Goal: Task Accomplishment & Management: Complete application form

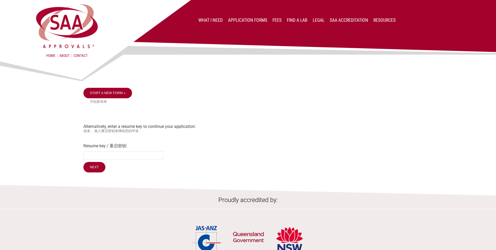
click at [111, 88] on link "Start a new form »" at bounding box center [107, 93] width 49 height 10
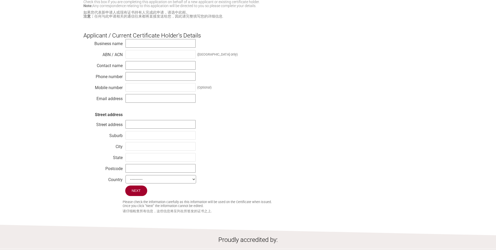
scroll to position [26, 0]
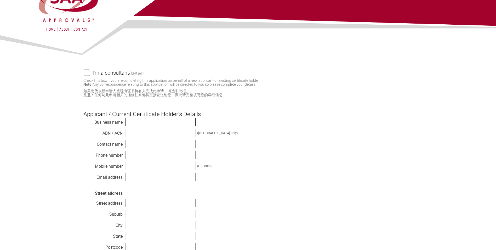
click at [140, 125] on input "text" at bounding box center [161, 121] width 70 height 9
type input "Spotless Range Hood & Duct"
type input "[PERSON_NAME]"
type input "0466180018"
type input "[EMAIL_ADDRESS][DOMAIN_NAME]"
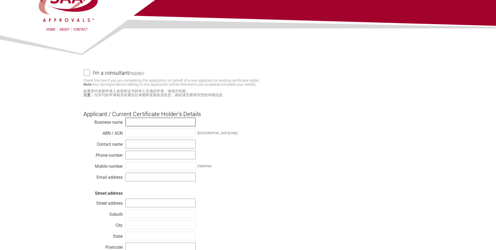
type input "[STREET_ADDRESS]"
type input "OATLANDS"
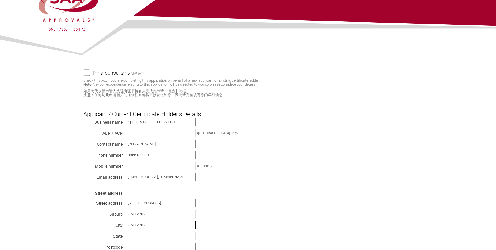
type input "NSW"
type input "2117"
select select "Australia"
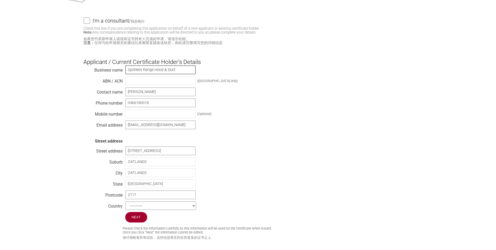
scroll to position [79, 0]
click at [141, 221] on input "Next" at bounding box center [136, 216] width 23 height 11
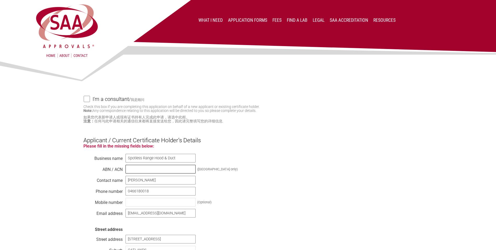
click at [140, 168] on input "text" at bounding box center [161, 169] width 70 height 9
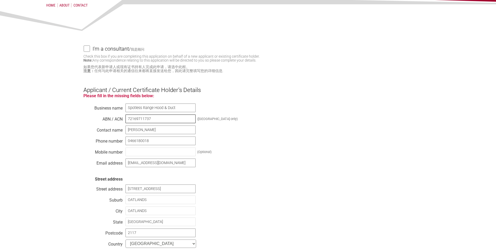
scroll to position [131, 0]
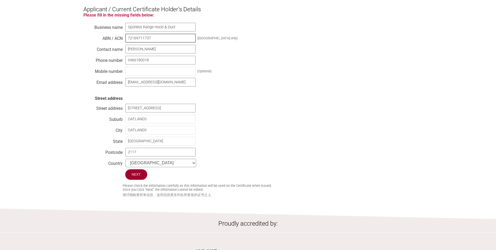
type input "72169711737"
click at [139, 178] on input "Next" at bounding box center [136, 175] width 23 height 11
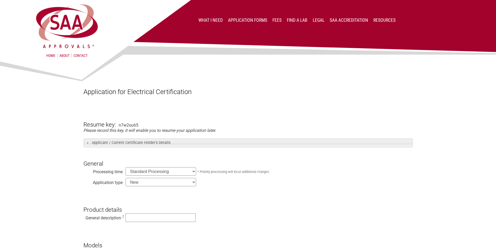
click at [164, 173] on select "Standard Processing Priority Processing (24 hours)" at bounding box center [161, 171] width 71 height 8
select select "priority"
click at [126, 167] on select "Standard Processing Priority Processing (24 hours)" at bounding box center [161, 171] width 71 height 8
click at [165, 184] on select "New Modification Renewal Co-licence" at bounding box center [161, 182] width 71 height 8
click at [126, 178] on select "New Modification Renewal Co-licence" at bounding box center [161, 182] width 71 height 8
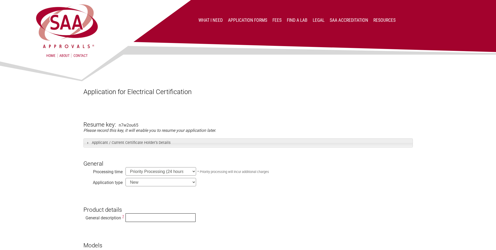
click at [139, 219] on input "text" at bounding box center [161, 217] width 70 height 9
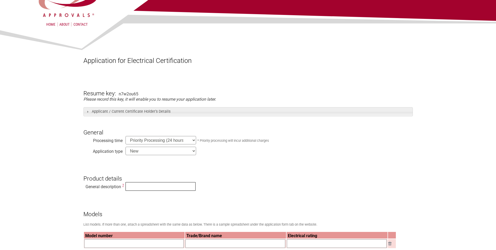
scroll to position [79, 0]
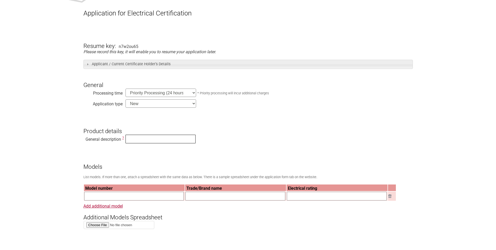
paste input "AS/NZS 60335.1 and IEC 60335-2-99"
type input "AS/NZS 60335.1 and IEC 60335-2-99"
click at [103, 198] on input "text" at bounding box center [134, 196] width 100 height 9
click at [301, 199] on input "text" at bounding box center [337, 196] width 100 height 9
click at [103, 227] on input "file" at bounding box center [119, 225] width 71 height 8
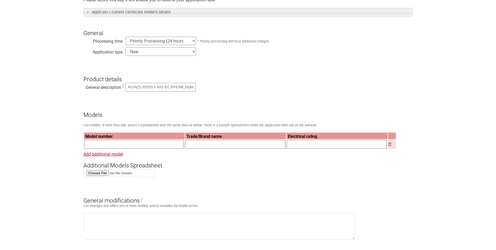
scroll to position [131, 0]
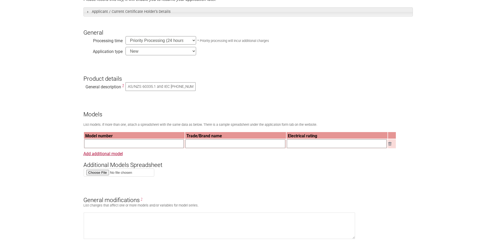
click at [102, 176] on input "file" at bounding box center [119, 172] width 71 height 8
type input "C:\fakepath\Lab test report CTK20240429006.pdf"
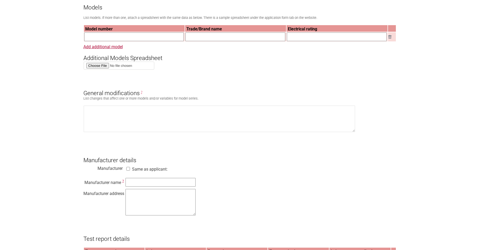
scroll to position [262, 0]
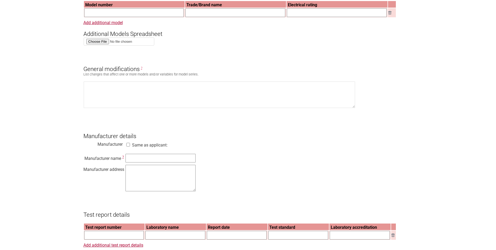
click at [116, 44] on input "file" at bounding box center [119, 41] width 71 height 8
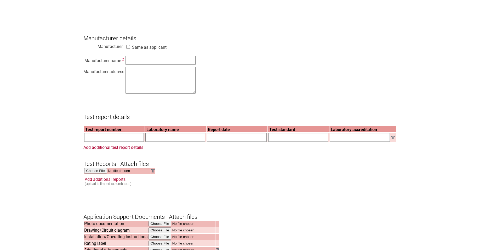
scroll to position [366, 0]
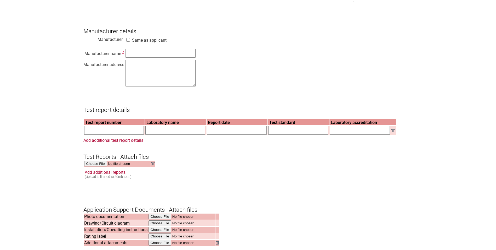
click at [115, 135] on input "text" at bounding box center [114, 130] width 60 height 9
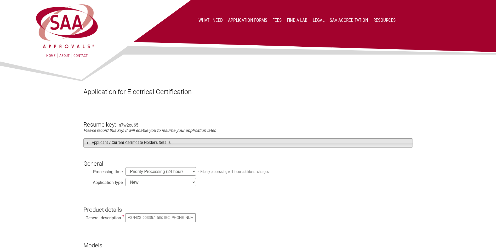
scroll to position [105, 0]
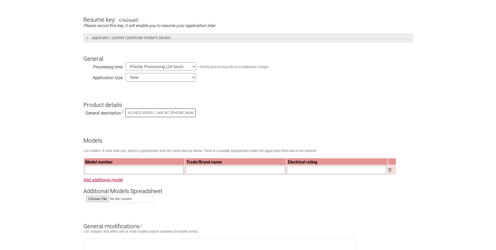
drag, startPoint x: 191, startPoint y: 113, endPoint x: 41, endPoint y: 106, distance: 150.1
type input "air cleaner"
click at [119, 174] on input "text" at bounding box center [134, 169] width 100 height 9
type input "KA04"
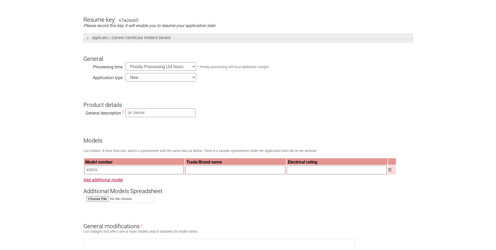
type input "K0410"
click at [214, 172] on input "text" at bounding box center [236, 169] width 100 height 9
type input "s"
type input "SPOTLESS VENTILATION"
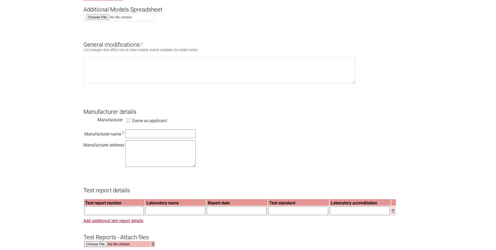
scroll to position [288, 0]
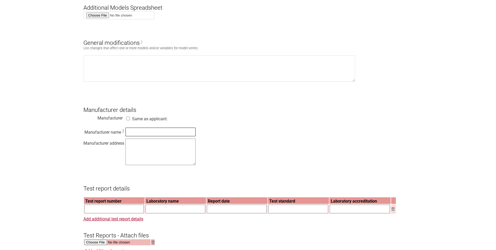
click at [131, 135] on input "text" at bounding box center [161, 131] width 70 height 9
paste input "Nanning Lvcheng Environmental Protection Equipment Co., Ltd."
type input "Nanning Lvcheng Environmental Protection Equipment Co., Ltd."
click at [145, 152] on textarea at bounding box center [161, 151] width 70 height 26
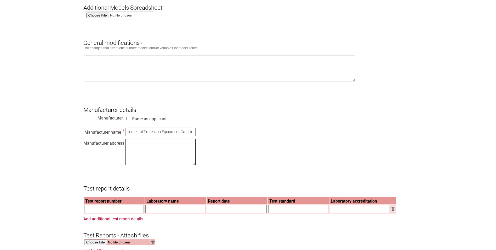
scroll to position [0, 0]
paste textarea "NO.38-3, Xingye 1st Street, Liangqing District, Nanning City, Guangxi Zhuang Au…"
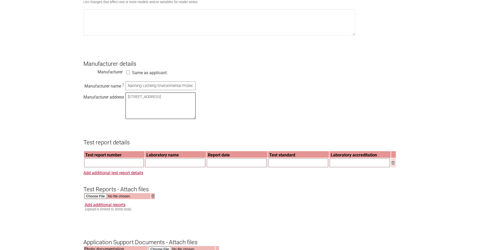
scroll to position [340, 0]
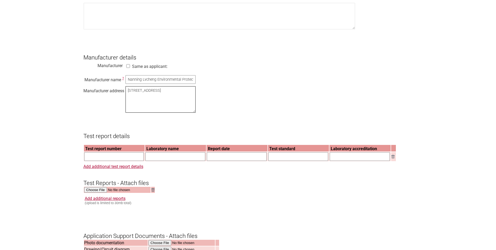
type textarea "NO.38-3, Xingye 1st Street, Liangqing District, Nanning City, Guangxi Zhuang Au…"
click at [89, 161] on input "text" at bounding box center [114, 156] width 60 height 9
paste input "IEC 60335-2-65"
click at [150, 161] on input "text" at bounding box center [175, 156] width 60 height 9
drag, startPoint x: 124, startPoint y: 164, endPoint x: 0, endPoint y: 146, distance: 124.8
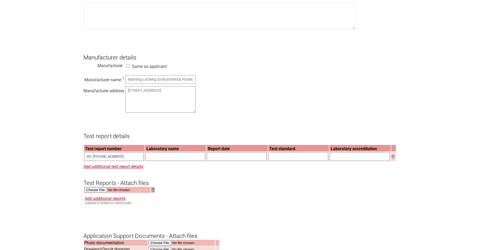
click at [0, 150] on html "Home About Contact What I Need Application Forms Fees Find a lab Legal SAA Accr…" at bounding box center [248, 177] width 496 height 1035
paste input "Report No. CTK20240429006"
type input "Report No. CTK20240429006"
click at [171, 161] on input "text" at bounding box center [175, 156] width 60 height 9
paste input "Guangzhou Certitek Testing Services Co., Ltd"
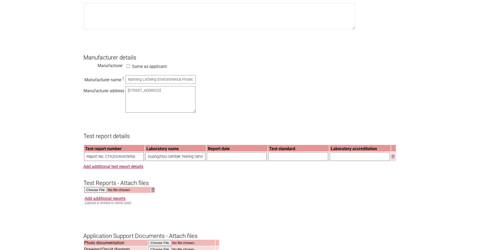
scroll to position [0, 19]
type input "Guangzhou Certitek Testing Services Co., Ltd"
click at [219, 160] on input "text" at bounding box center [237, 156] width 60 height 9
type input "22/05/2024"
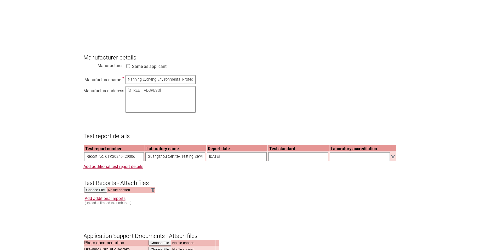
paste input "IEC 60335-2-65:2002 + A1:2008 + A2:2015 in conjunction with IEC 60335-1:2020"
type input "IEC 60335-2-65:2002 + A1:2008 + A2:2015 in conjunction with IEC 60335-1:2020"
click at [340, 161] on input "text" at bounding box center [360, 156] width 60 height 9
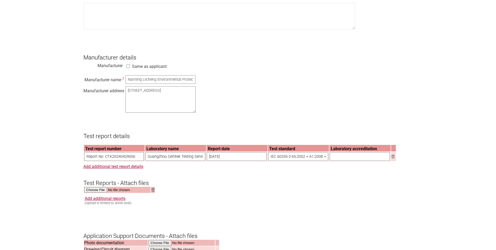
click at [353, 161] on input "text" at bounding box center [360, 156] width 60 height 9
click at [100, 193] on input "file" at bounding box center [117, 190] width 67 height 6
type input "C:\fakepath\Lab test report CTK20240429006.pdf"
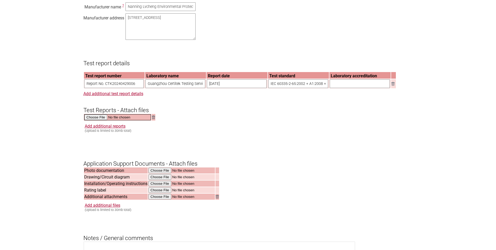
scroll to position [419, 0]
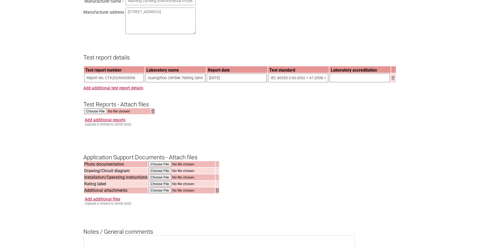
click at [103, 122] on link "Add additional reports" at bounding box center [105, 119] width 41 height 5
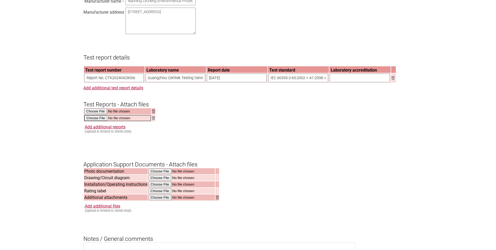
click at [101, 121] on input "file" at bounding box center [117, 118] width 67 height 6
type input "C:\fakepath\Spotless ESP IPX4 CTK20240429005.pdf"
click at [119, 90] on link "Add additional test report details" at bounding box center [113, 87] width 60 height 5
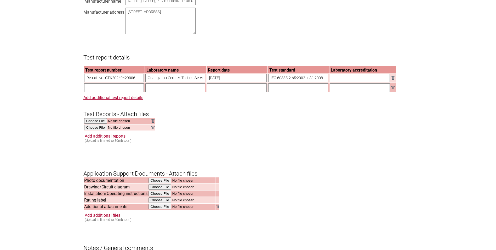
click at [110, 92] on input "text" at bounding box center [114, 87] width 60 height 9
click at [98, 92] on input "text" at bounding box center [114, 87] width 60 height 9
paste input "CTK20240429005"
type input "CTK20240429005"
click at [161, 92] on input "text" at bounding box center [175, 87] width 60 height 9
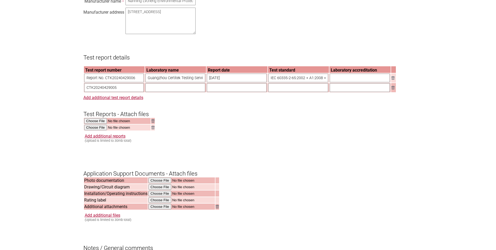
paste input "Guangzhou Certitek Testing Services Co., Ltd."
type input "Guangzhou Certitek Testing Services Co., Ltd."
click at [222, 92] on input "text" at bounding box center [237, 87] width 60 height 9
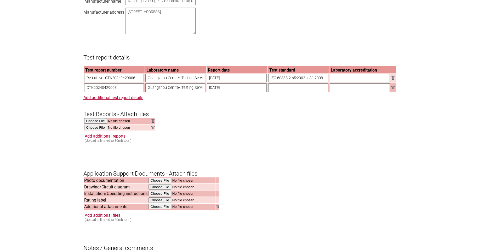
type input "22/05/2024"
click at [276, 92] on input "text" at bounding box center [298, 87] width 60 height 9
click at [282, 92] on input "text" at bounding box center [298, 87] width 60 height 9
paste input "IEC 60529:1989+A1:1999+A2:2013"
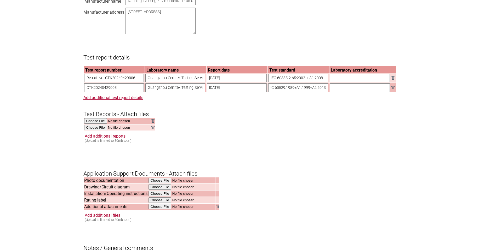
type input "IEC 60529:1989+A1:1999+A2:2013"
click at [354, 92] on input "text" at bounding box center [360, 87] width 60 height 9
click at [350, 82] on input "text" at bounding box center [360, 78] width 60 height 9
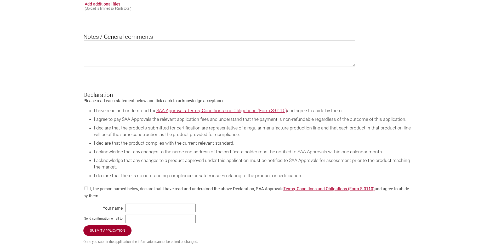
scroll to position [654, 0]
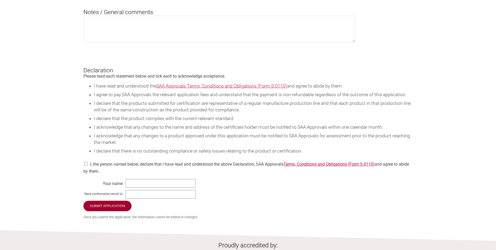
click at [87, 165] on input "checkbox" at bounding box center [85, 164] width 5 height 4
checkbox input "true"
click at [131, 187] on input "text" at bounding box center [161, 183] width 70 height 9
type input "DIVYESH SHAH"
type input "S"
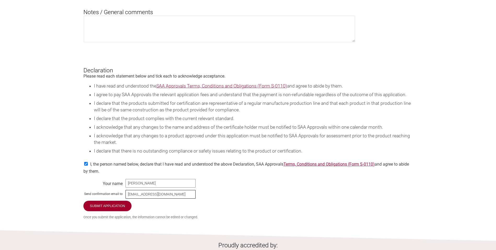
type input "spotlessrangehood@gmail.com"
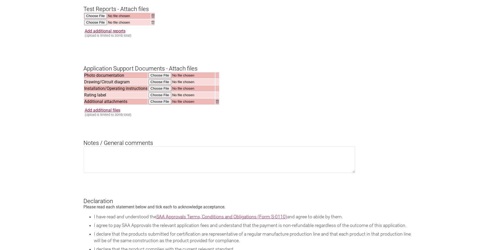
scroll to position [523, 0]
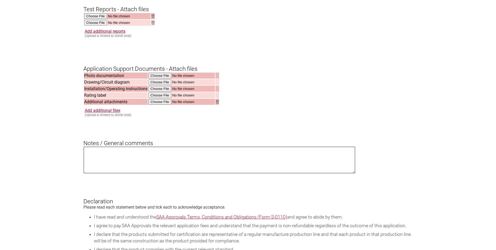
click at [117, 165] on textarea at bounding box center [220, 160] width 272 height 26
paste textarea "AS/NZS 60335.1 and IEC 60335-2-99"
click at [166, 171] on textarea "AS/NZS 60335.1 and IEC 60335-2-99" at bounding box center [220, 160] width 272 height 26
click at [86, 157] on textarea "AS/NZS 60335.1 and IEC 60335-2-99" at bounding box center [220, 160] width 272 height 26
click at [148, 160] on textarea "AS/NZS 60335.1 and IEC 60335-2-99" at bounding box center [220, 160] width 272 height 26
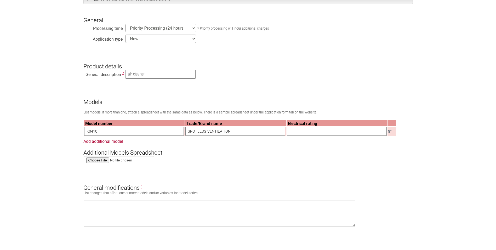
scroll to position [131, 0]
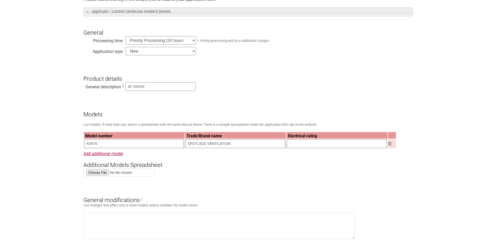
type textarea "AS/NZS 60335.1 and IEC 60335-2-99"
click at [171, 41] on select "Standard Processing Priority Processing (24 hours)" at bounding box center [161, 40] width 71 height 8
click at [126, 37] on select "Standard Processing Priority Processing (24 hours)" at bounding box center [161, 40] width 71 height 8
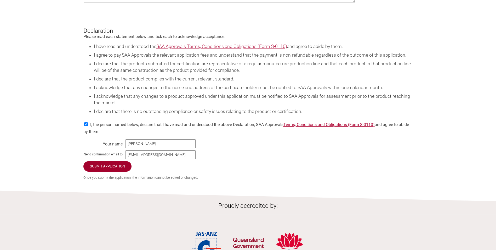
scroll to position [733, 0]
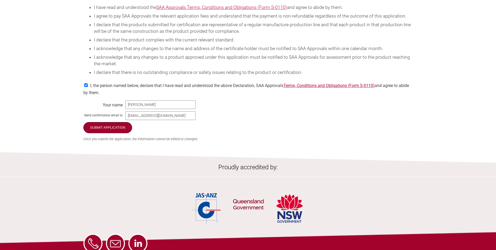
click at [109, 133] on input "Submit Application" at bounding box center [107, 127] width 49 height 11
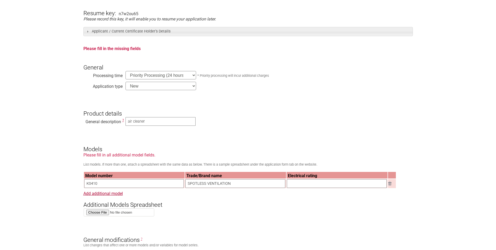
scroll to position [131, 0]
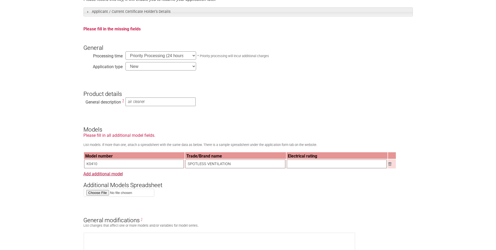
click at [305, 165] on input "text" at bounding box center [337, 163] width 100 height 9
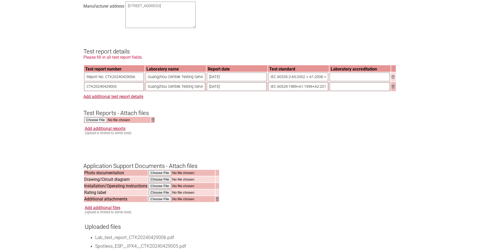
scroll to position [576, 0]
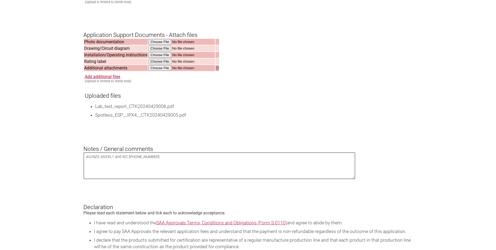
click at [169, 168] on textarea "AS/NZS 60335.1 and IEC [PHONE_NUMBER]" at bounding box center [220, 165] width 272 height 26
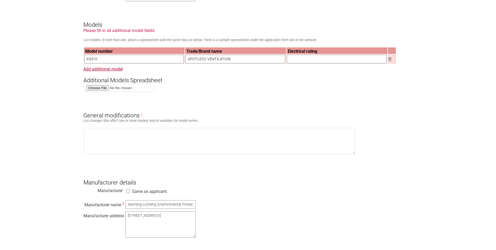
scroll to position [366, 0]
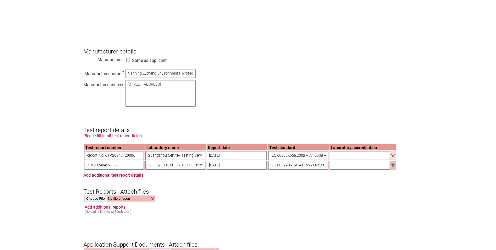
type textarea "AS/NZS 60335.1 and IEC 60335-2-99 required certification for IPX4"
click at [335, 160] on input "text" at bounding box center [360, 155] width 60 height 9
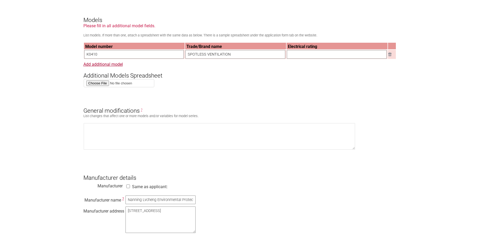
scroll to position [236, 0]
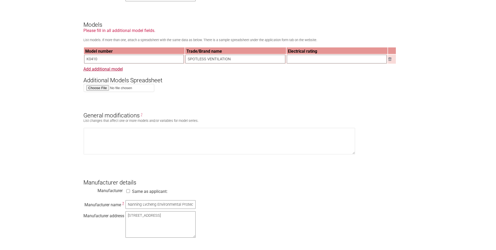
click at [310, 60] on input "text" at bounding box center [337, 59] width 100 height 9
click at [300, 61] on input "text" at bounding box center [337, 59] width 100 height 9
paste input "220-240V~, 50/60Hz, 730W, Class I"
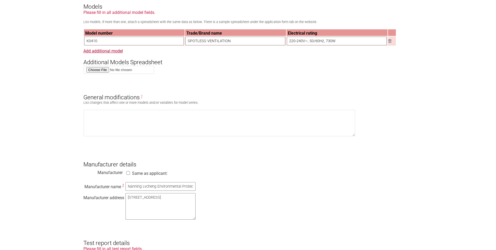
scroll to position [262, 0]
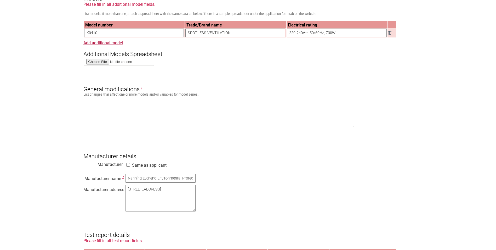
type input "220-240V~, 50/60Hz, 730W"
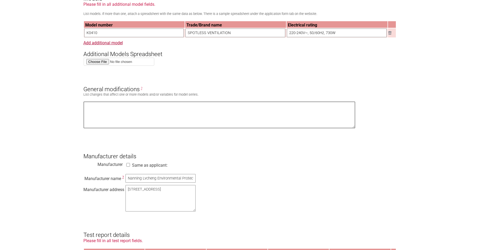
click at [257, 124] on textarea at bounding box center [220, 115] width 272 height 26
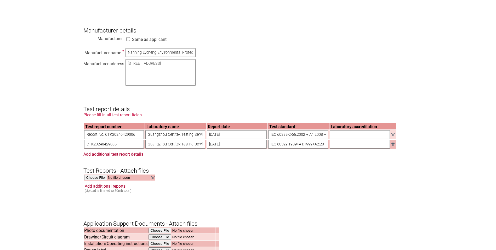
scroll to position [393, 0]
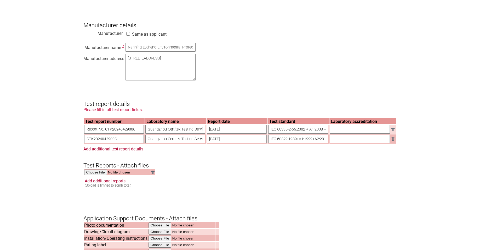
type textarea "NONE"
click at [343, 133] on input "text" at bounding box center [360, 129] width 60 height 9
type input "NOT SURE"
click at [343, 143] on input "text" at bounding box center [360, 139] width 60 height 9
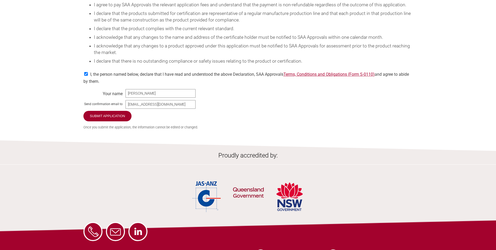
scroll to position [811, 0]
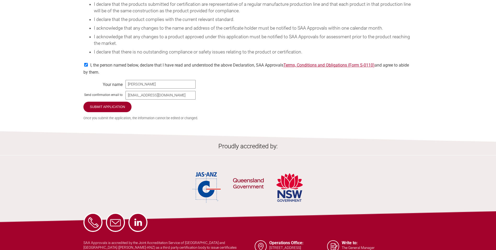
type input "NOT SURE"
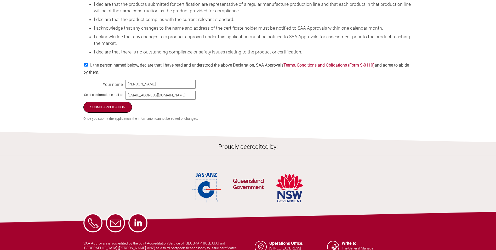
click at [114, 113] on input "Submit Application" at bounding box center [107, 107] width 49 height 11
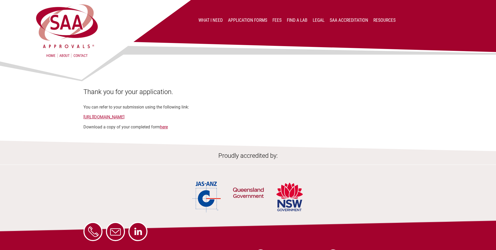
click at [168, 125] on link "here" at bounding box center [164, 126] width 8 height 5
